Goal: Find specific page/section: Find specific page/section

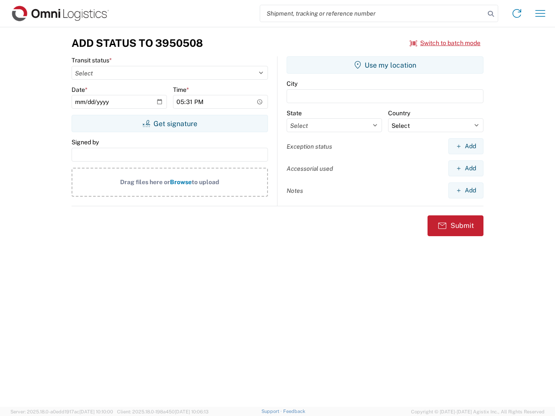
click at [372, 13] on input "search" at bounding box center [372, 13] width 225 height 16
click at [491, 14] on icon at bounding box center [491, 14] width 12 height 12
click at [517, 13] on icon at bounding box center [517, 14] width 14 height 14
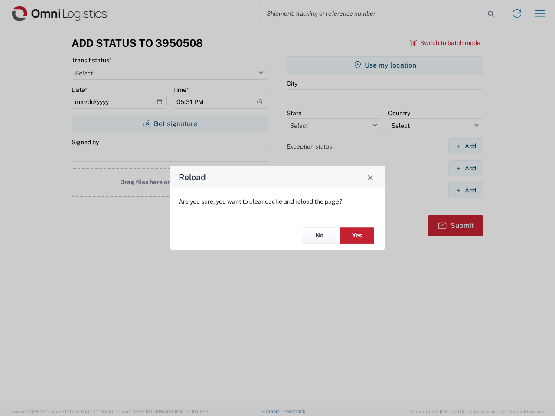
click at [540, 13] on div "Reload Are you sure, you want to clear cache and reload the page? No Yes" at bounding box center [277, 208] width 555 height 416
click at [445, 43] on div "Reload Are you sure, you want to clear cache and reload the page? No Yes" at bounding box center [277, 208] width 555 height 416
click at [170, 124] on div "Reload Are you sure, you want to clear cache and reload the page? No Yes" at bounding box center [277, 208] width 555 height 416
click at [385, 65] on div "Reload Are you sure, you want to clear cache and reload the page? No Yes" at bounding box center [277, 208] width 555 height 416
click at [466, 146] on div "Reload Are you sure, you want to clear cache and reload the page? No Yes" at bounding box center [277, 208] width 555 height 416
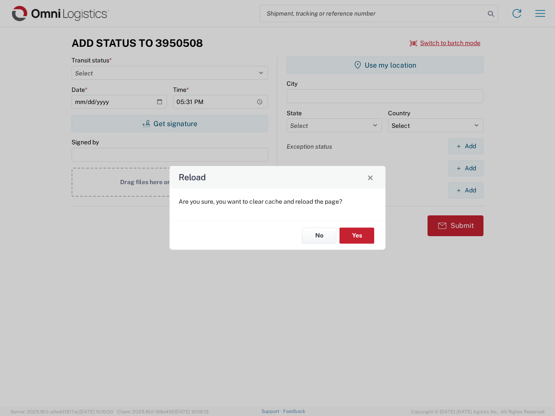
click at [466, 168] on div "Reload Are you sure, you want to clear cache and reload the page? No Yes" at bounding box center [277, 208] width 555 height 416
click at [466, 190] on div "Reload Are you sure, you want to clear cache and reload the page? No Yes" at bounding box center [277, 208] width 555 height 416
